Goal: Information Seeking & Learning: Learn about a topic

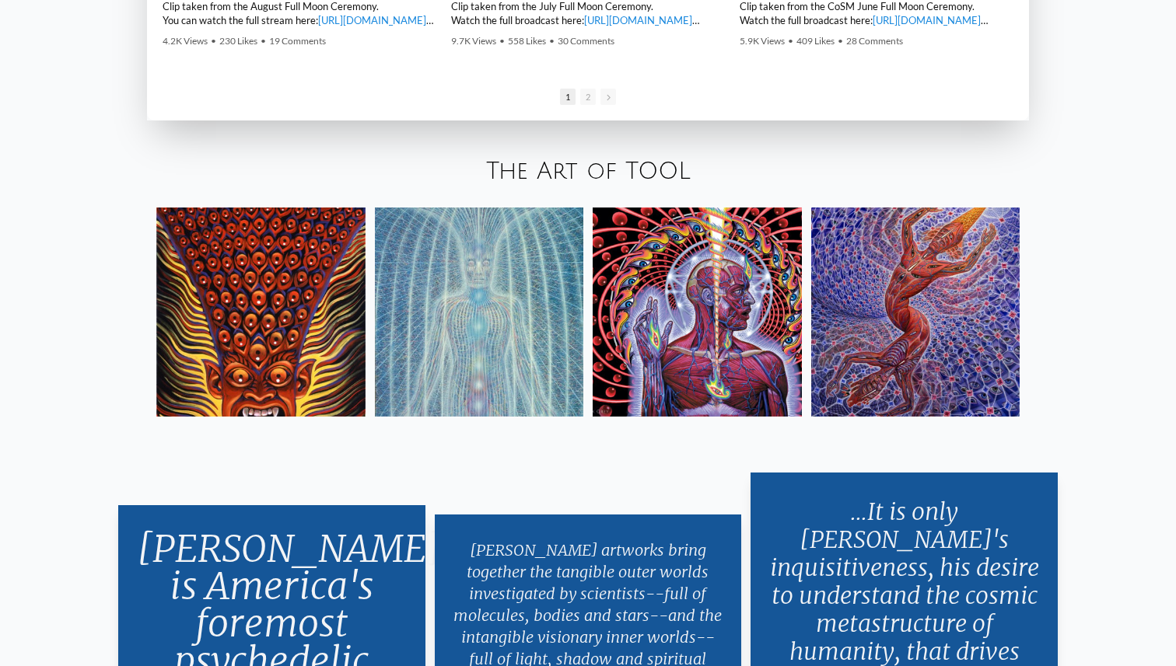
scroll to position [2803, 0]
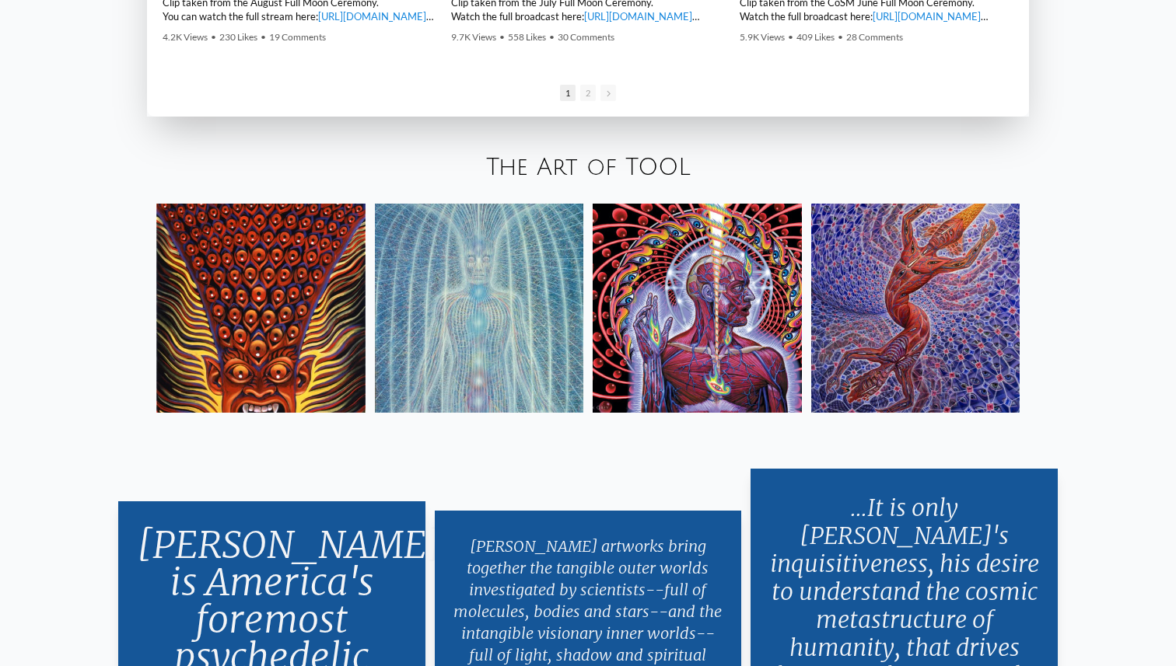
click at [980, 378] on img at bounding box center [915, 308] width 209 height 209
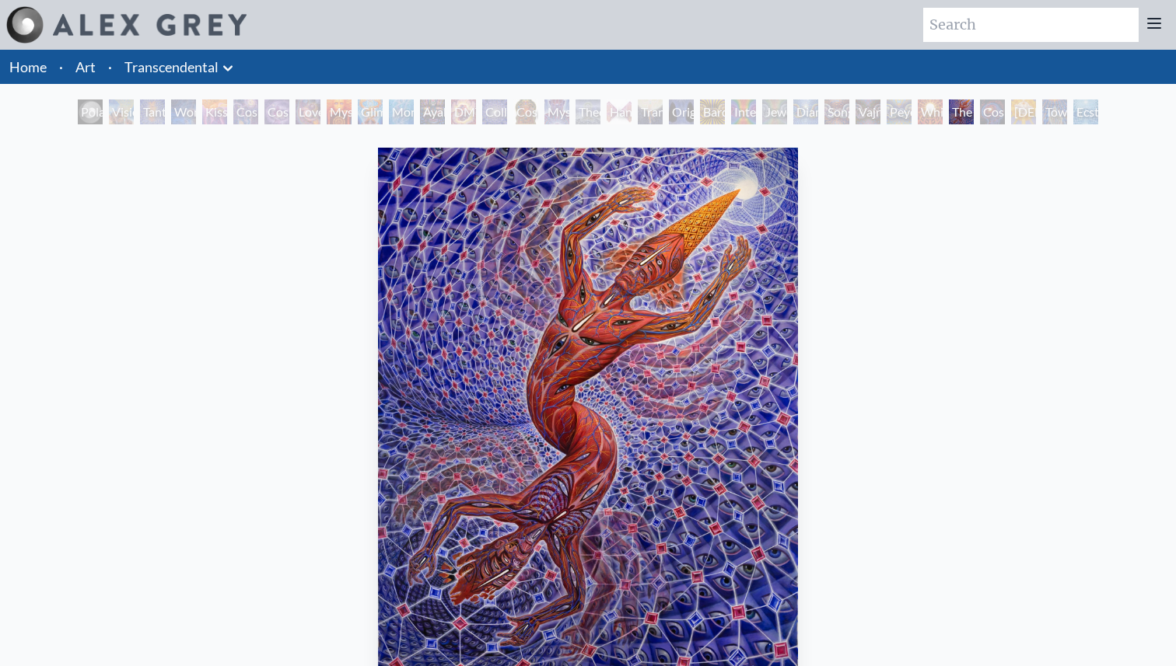
click at [273, 114] on div "Cosmic Artist" at bounding box center [276, 112] width 25 height 25
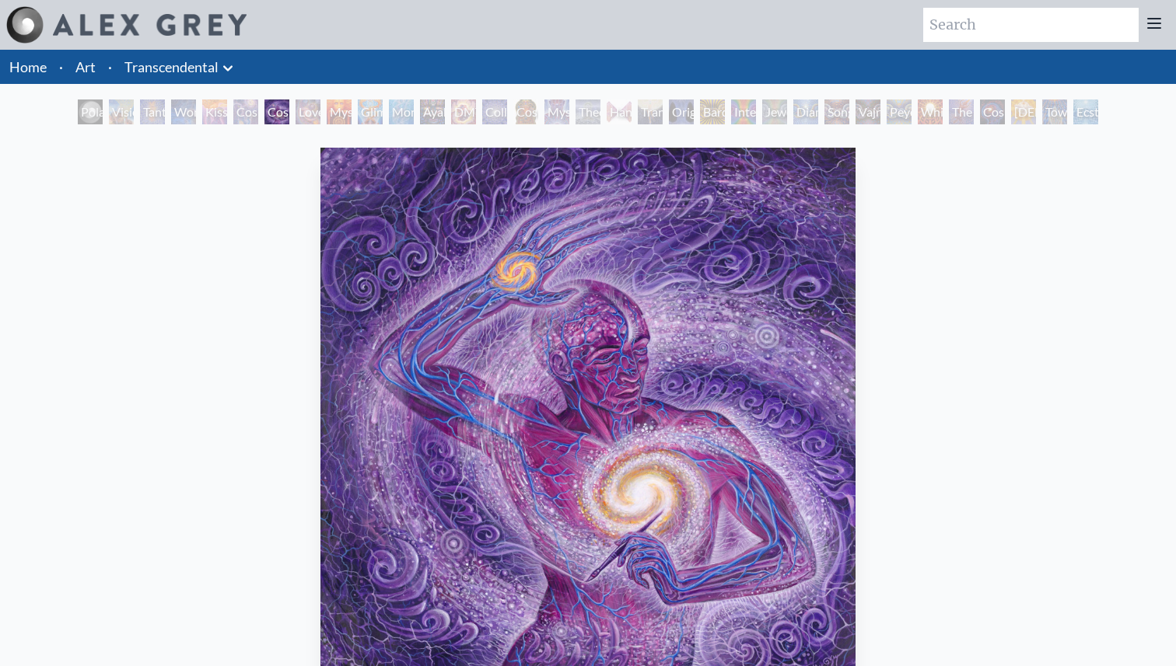
click at [320, 109] on div "Love is a Cosmic Force" at bounding box center [307, 112] width 25 height 25
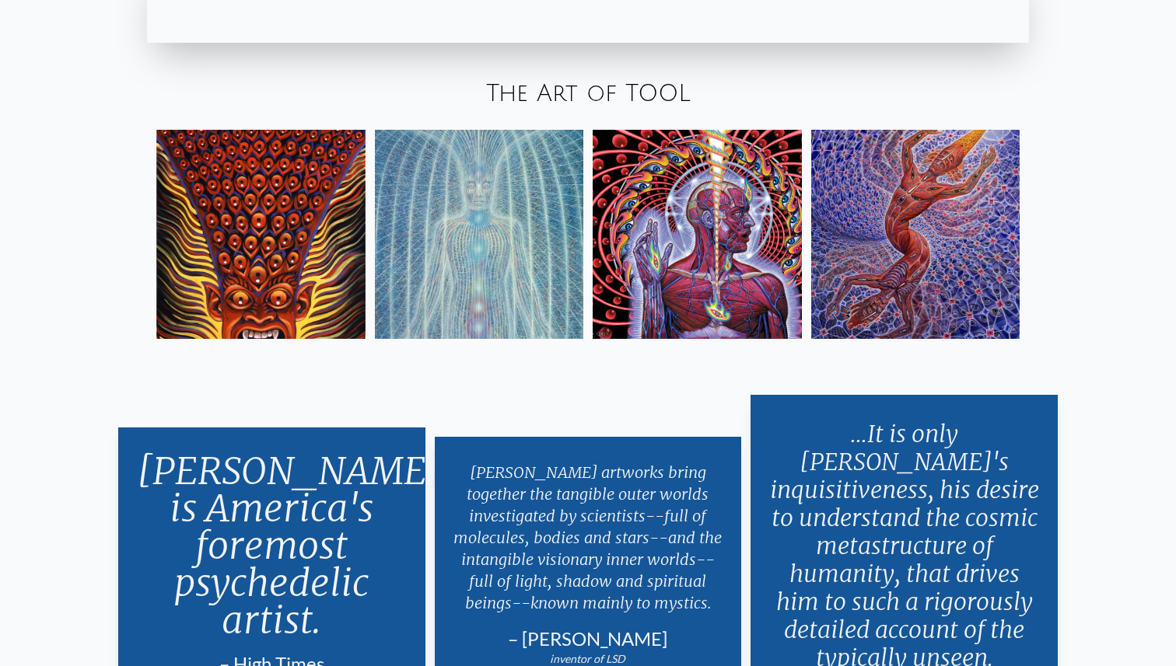
scroll to position [2414, 0]
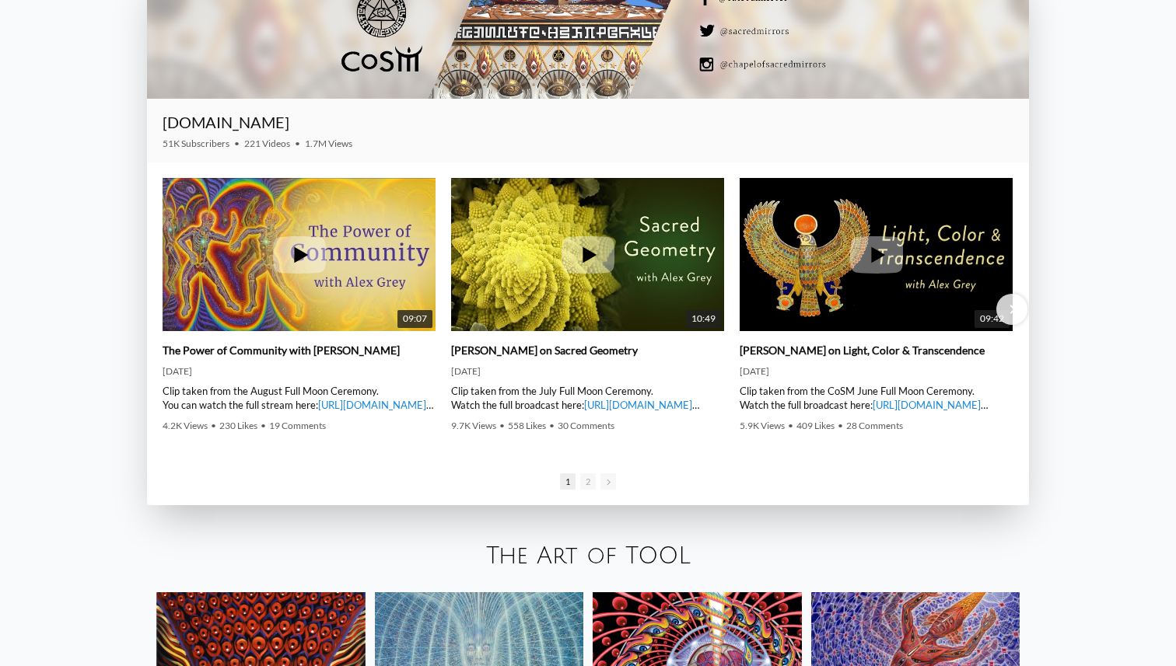
click at [557, 344] on div at bounding box center [588, 334] width 882 height 343
click at [566, 550] on link "The Art of TOOL" at bounding box center [588, 557] width 205 height 26
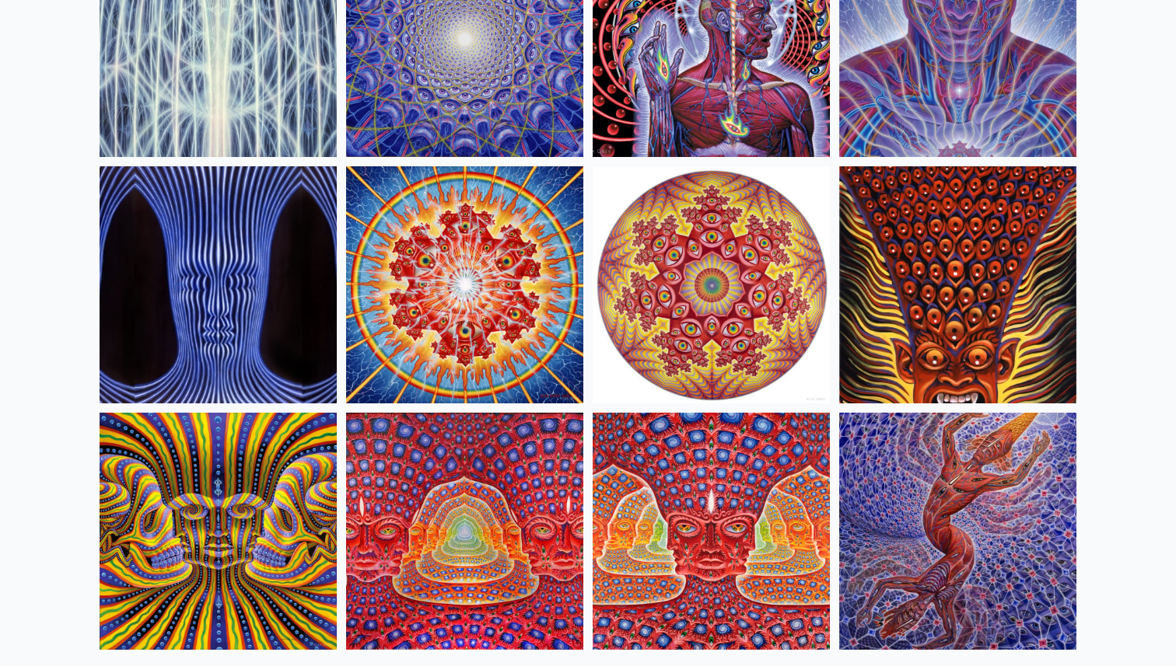
scroll to position [514, 0]
